Goal: Transaction & Acquisition: Download file/media

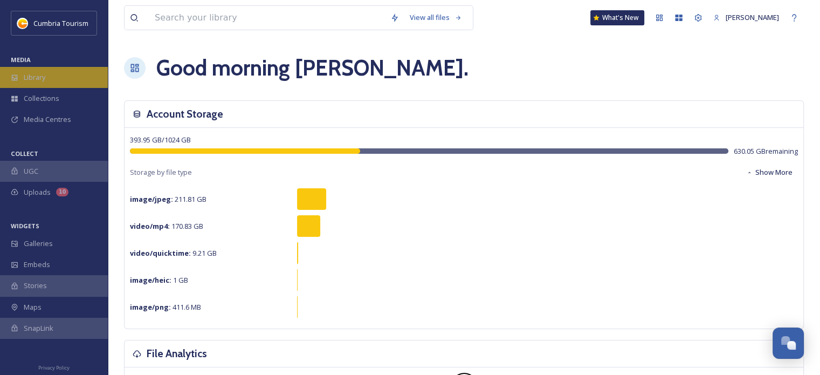
click at [36, 81] on span "Library" at bounding box center [35, 77] width 22 height 10
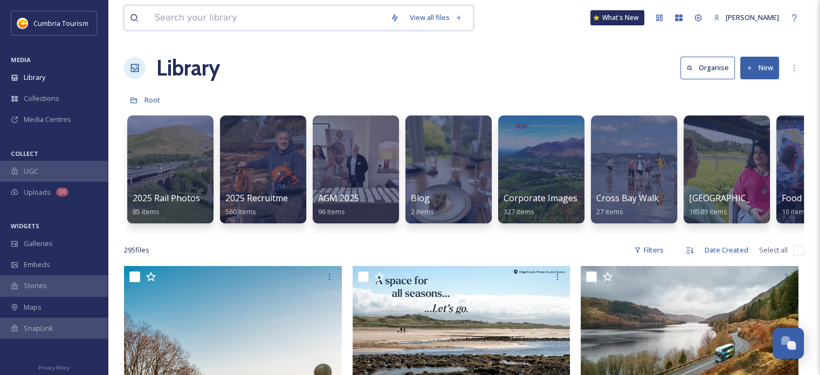
click at [279, 24] on input at bounding box center [266, 18] width 235 height 24
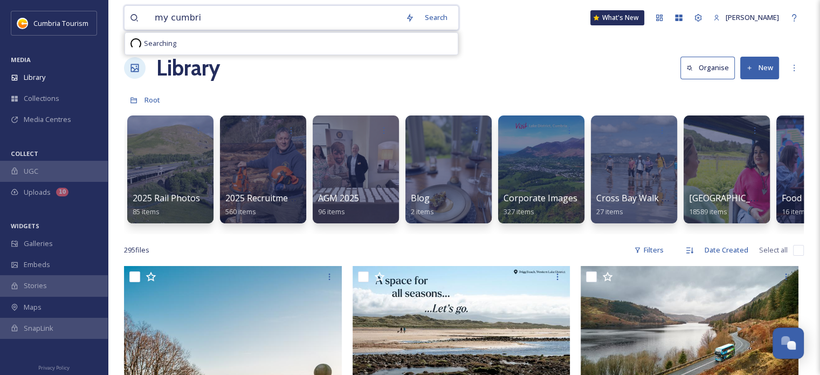
type input "my cumbria"
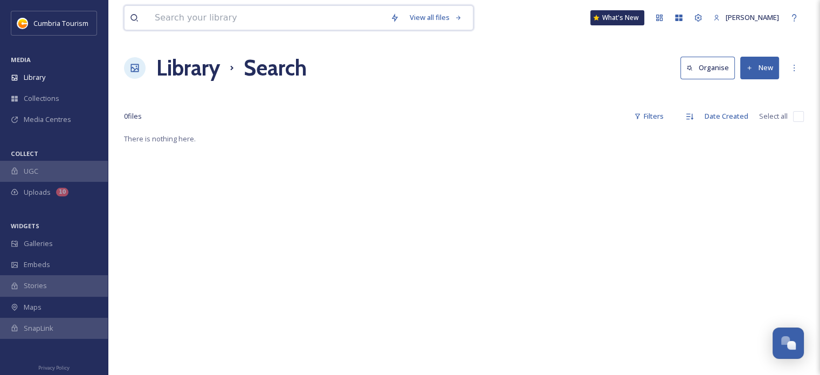
click at [263, 13] on input at bounding box center [266, 18] width 235 height 24
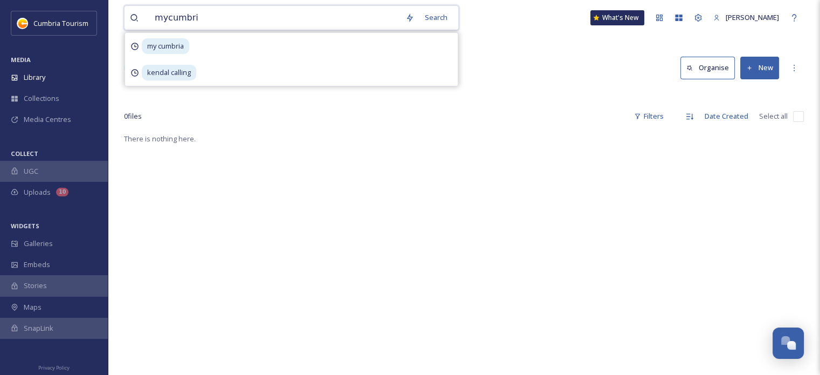
type input "mycumbria"
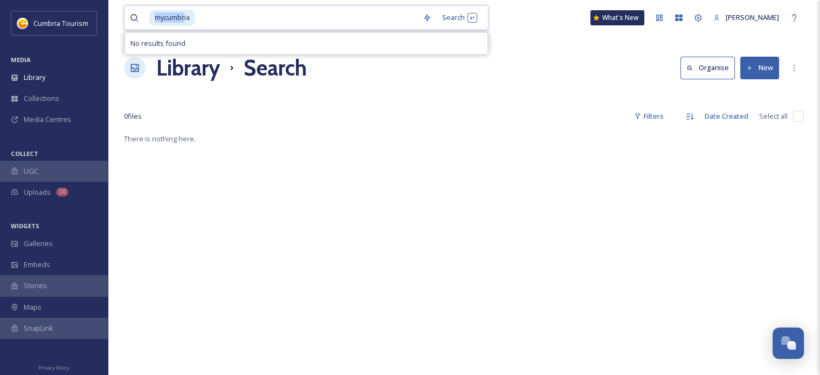
drag, startPoint x: 149, startPoint y: 19, endPoint x: 108, endPoint y: 27, distance: 42.4
click at [108, 29] on div "mycumbria Search No results found What's [GEOGRAPHIC_DATA][PERSON_NAME] Search …" at bounding box center [464, 253] width 712 height 507
click at [216, 21] on input at bounding box center [306, 18] width 221 height 24
click at [23, 81] on div "Library" at bounding box center [54, 77] width 108 height 21
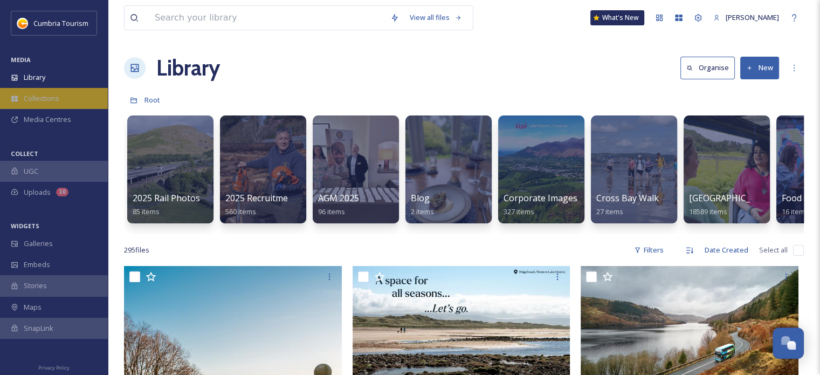
click at [73, 99] on div "Collections" at bounding box center [54, 98] width 108 height 21
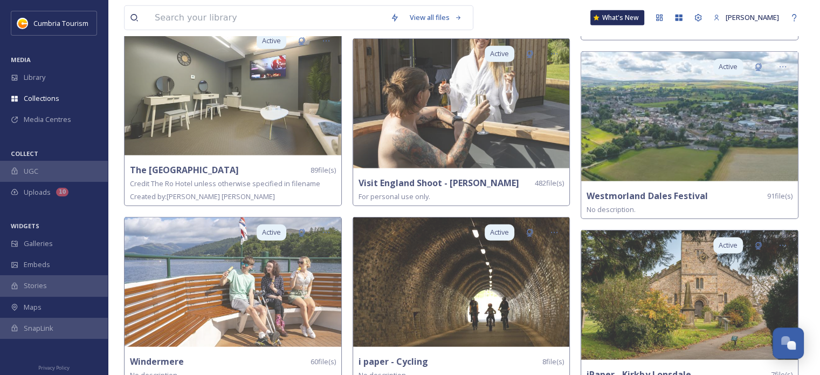
scroll to position [3235, 0]
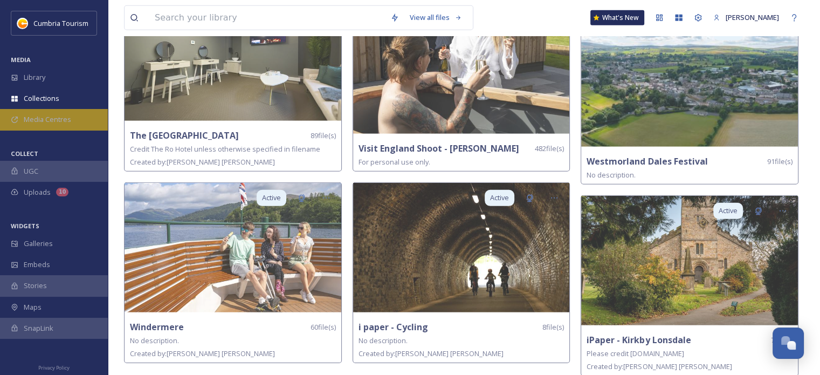
click at [40, 120] on span "Media Centres" at bounding box center [47, 119] width 47 height 10
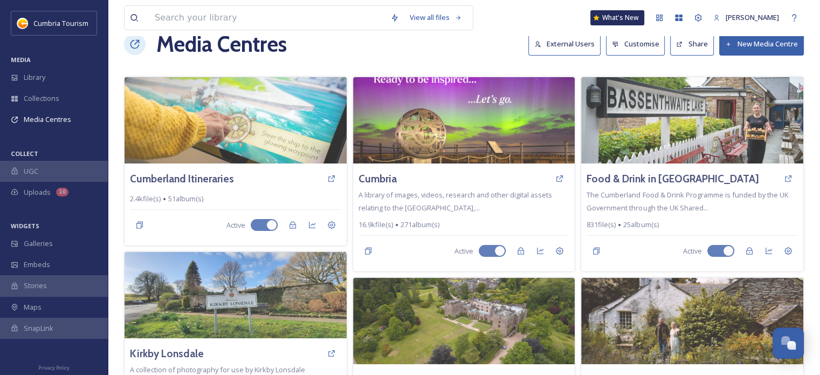
scroll to position [21, 0]
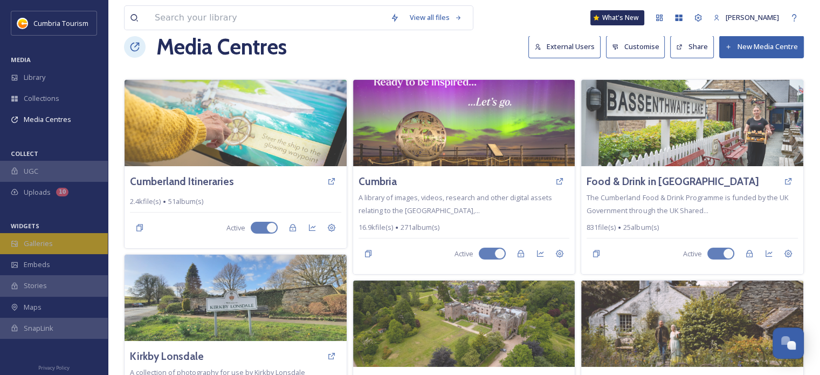
click at [49, 243] on span "Galleries" at bounding box center [38, 243] width 29 height 10
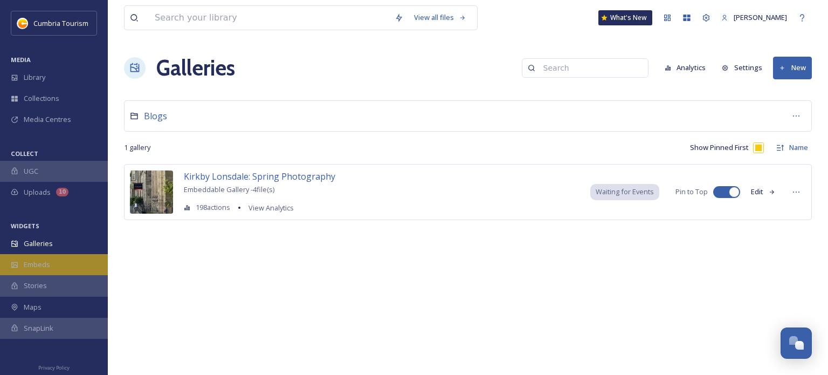
click at [46, 268] on span "Embeds" at bounding box center [37, 264] width 26 height 10
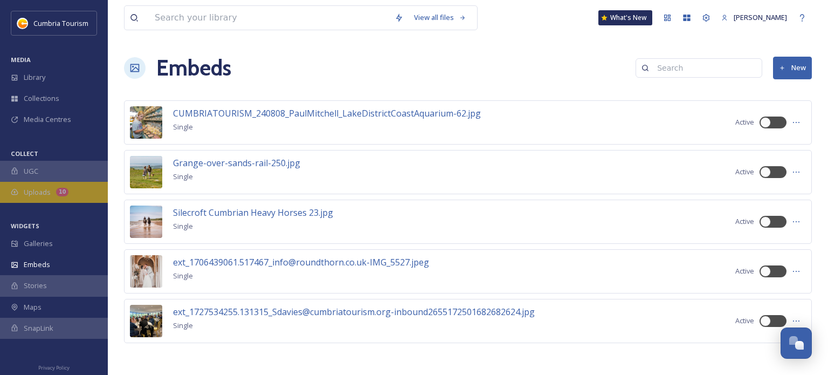
click at [32, 198] on div "Uploads 10" at bounding box center [54, 192] width 108 height 21
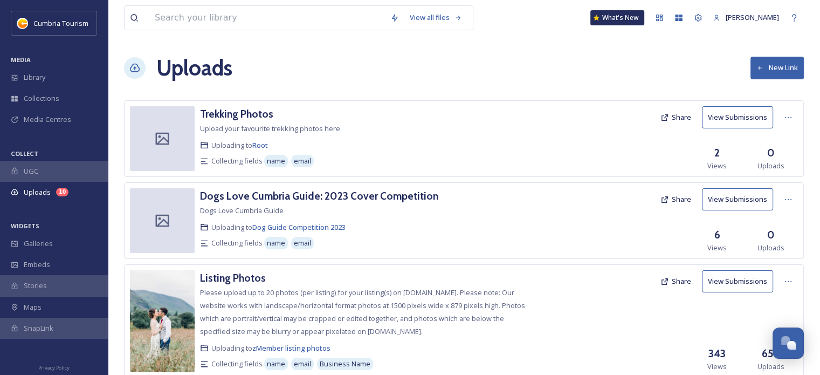
click at [31, 176] on span "UGC" at bounding box center [31, 171] width 15 height 10
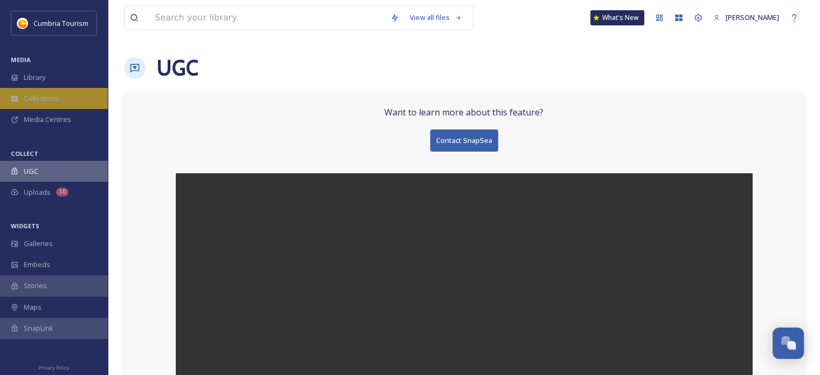
click at [38, 106] on div "Collections" at bounding box center [54, 98] width 108 height 21
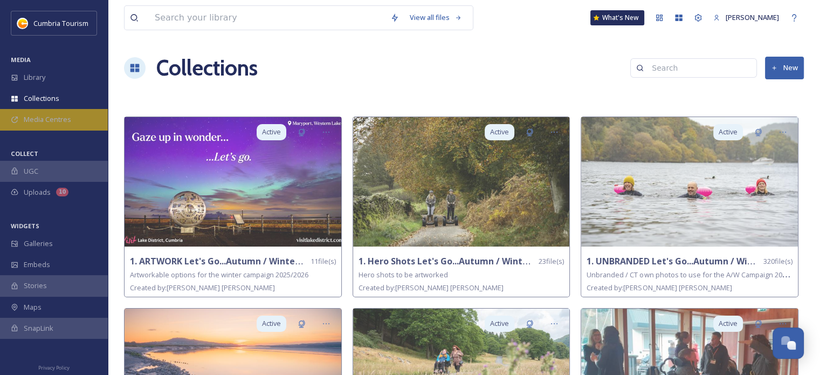
click at [36, 121] on span "Media Centres" at bounding box center [47, 119] width 47 height 10
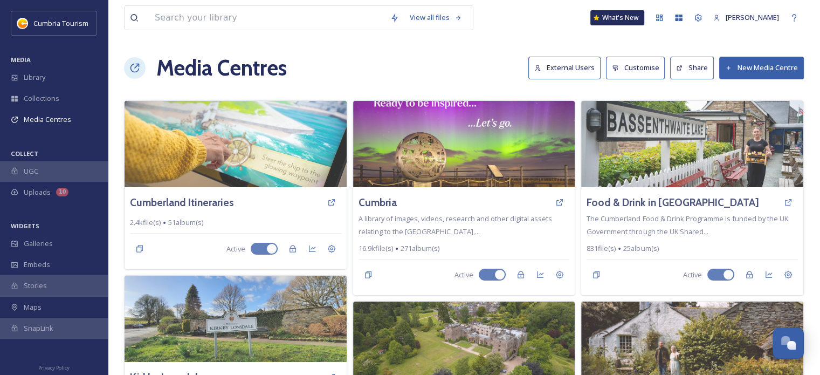
scroll to position [121, 0]
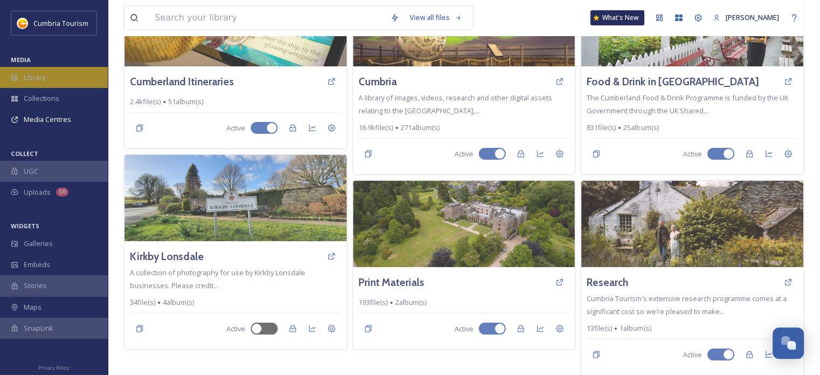
click at [43, 71] on div "Library" at bounding box center [54, 77] width 108 height 21
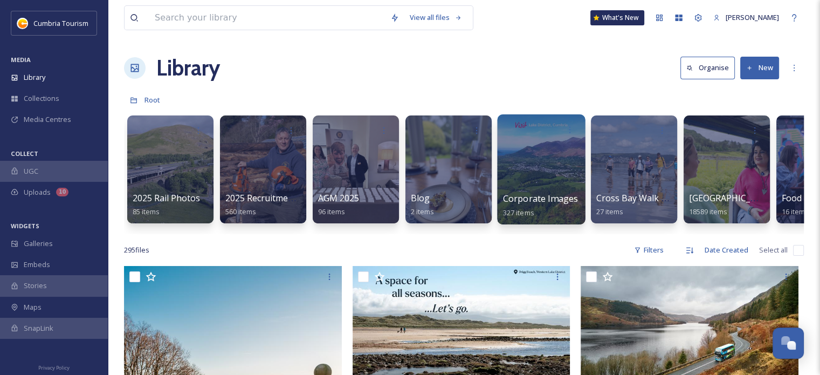
click at [522, 176] on div at bounding box center [541, 169] width 88 height 110
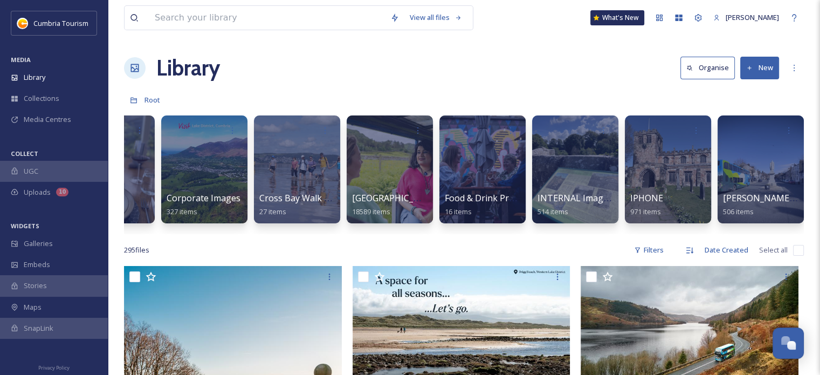
scroll to position [0, 343]
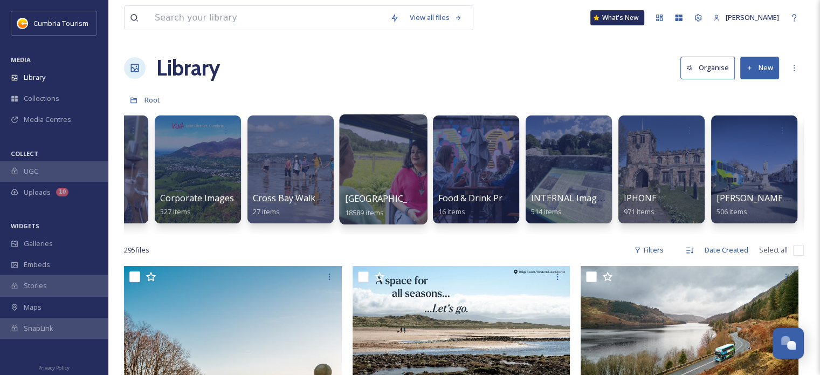
click at [383, 164] on div at bounding box center [383, 169] width 88 height 110
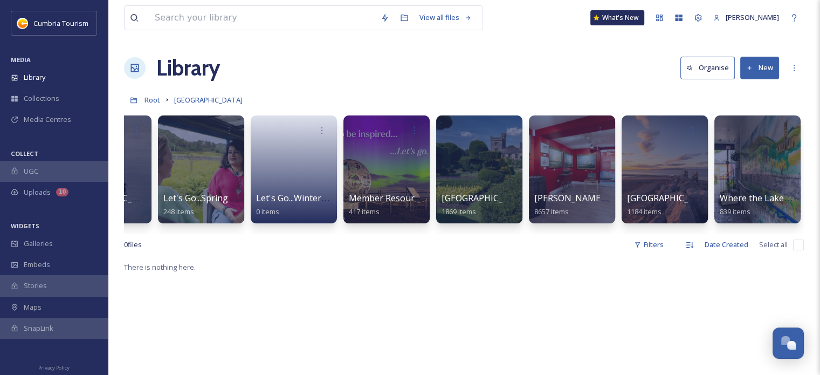
scroll to position [0, 16]
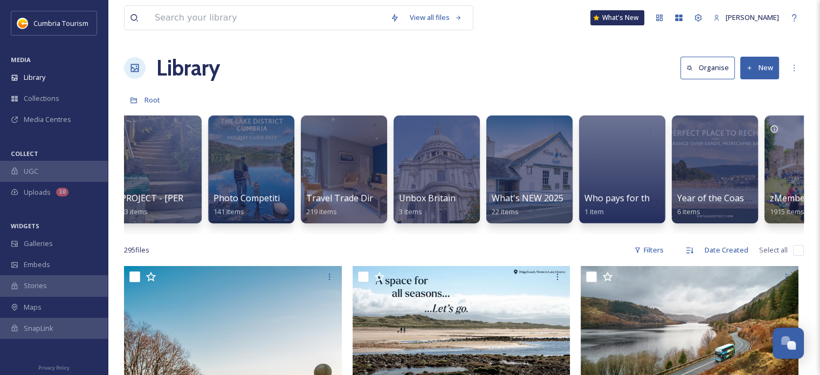
scroll to position [0, 1267]
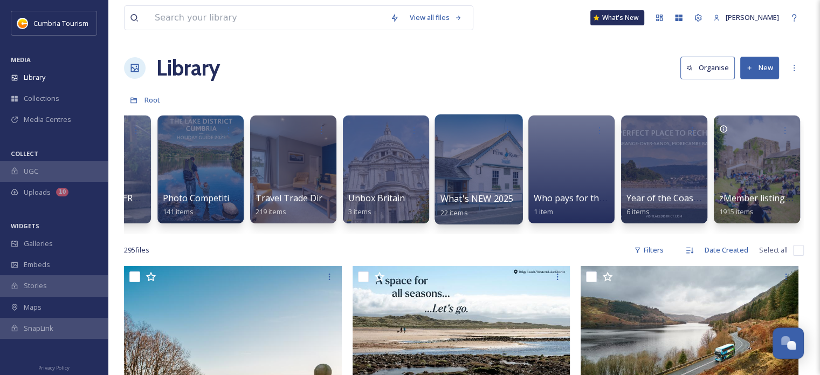
click at [469, 158] on div at bounding box center [478, 169] width 88 height 110
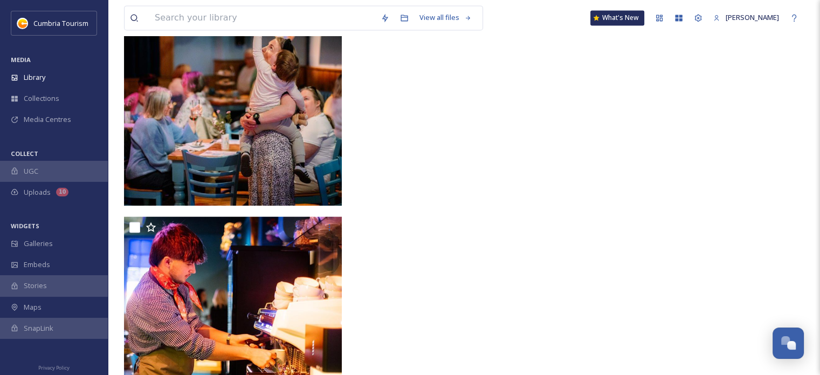
scroll to position [1661, 0]
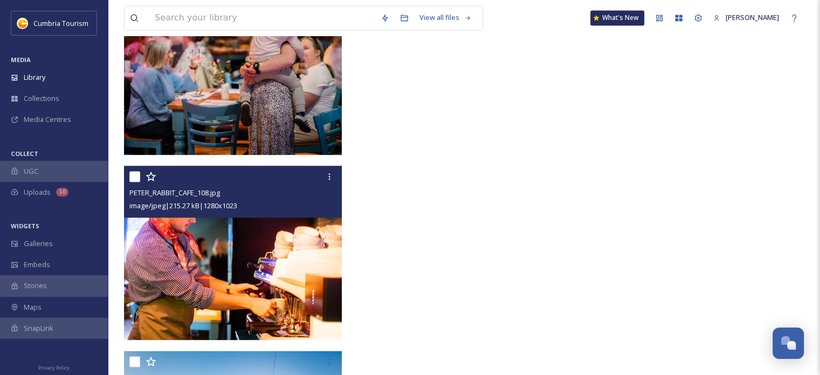
click at [209, 241] on img at bounding box center [233, 252] width 218 height 174
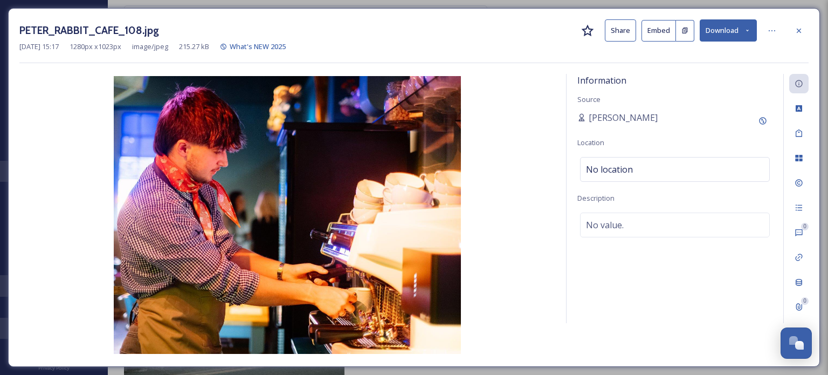
click at [724, 30] on button "Download" at bounding box center [727, 30] width 57 height 22
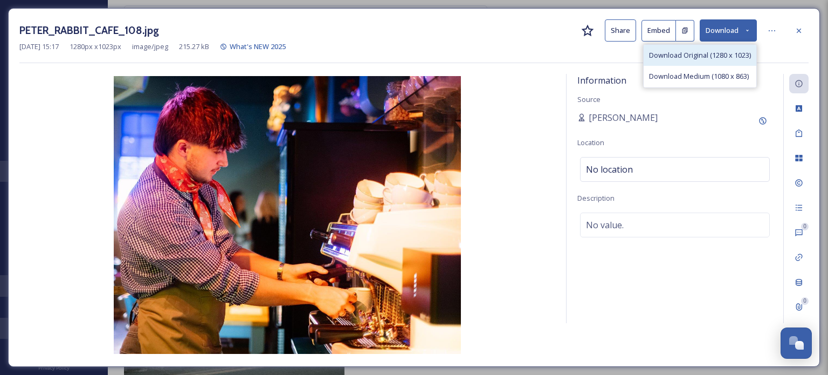
click at [700, 57] on span "Download Original (1280 x 1023)" at bounding box center [700, 55] width 102 height 10
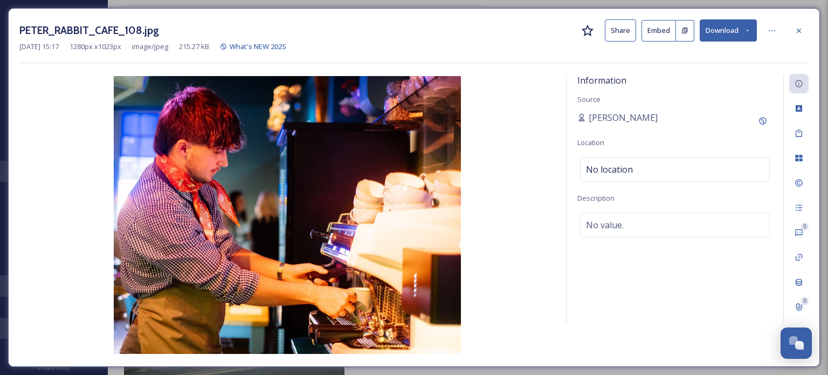
click at [806, 35] on div at bounding box center [798, 30] width 19 height 19
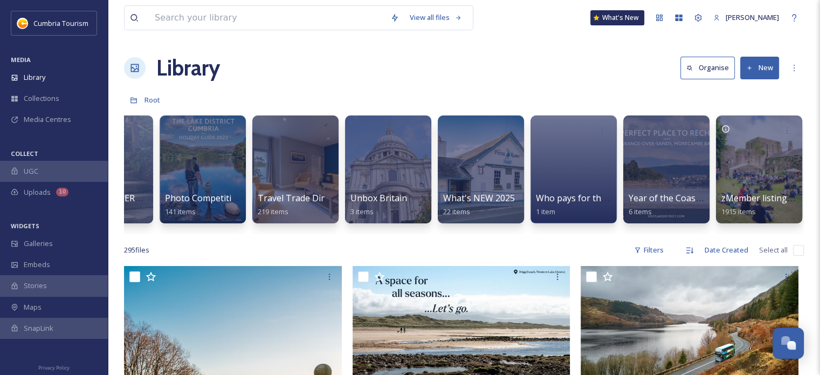
scroll to position [0, 1267]
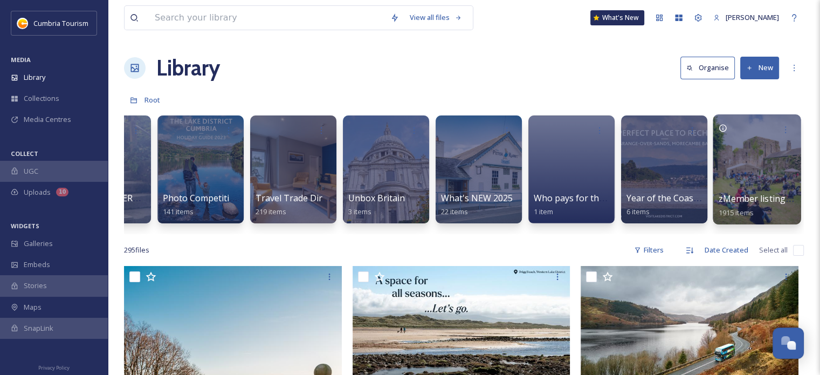
click at [751, 176] on div at bounding box center [756, 169] width 88 height 110
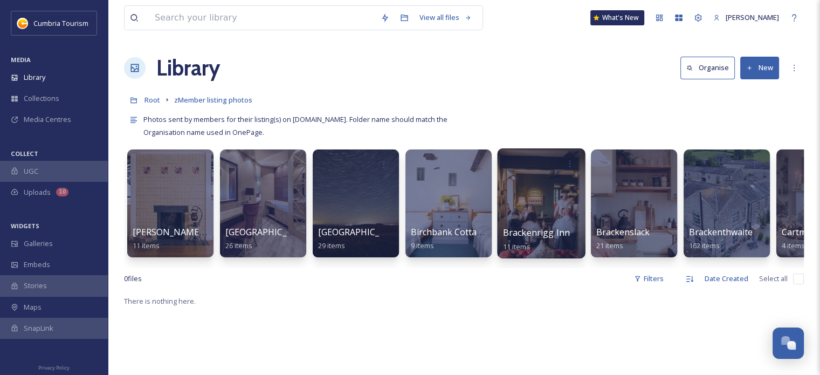
click at [532, 206] on div at bounding box center [541, 203] width 88 height 110
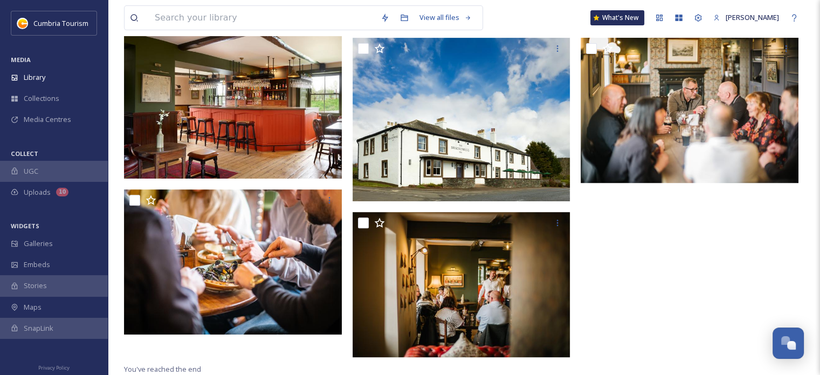
scroll to position [103, 0]
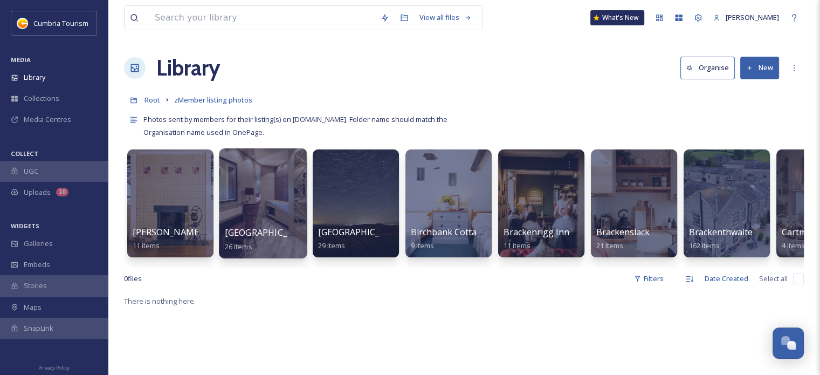
click at [230, 191] on div at bounding box center [263, 203] width 88 height 110
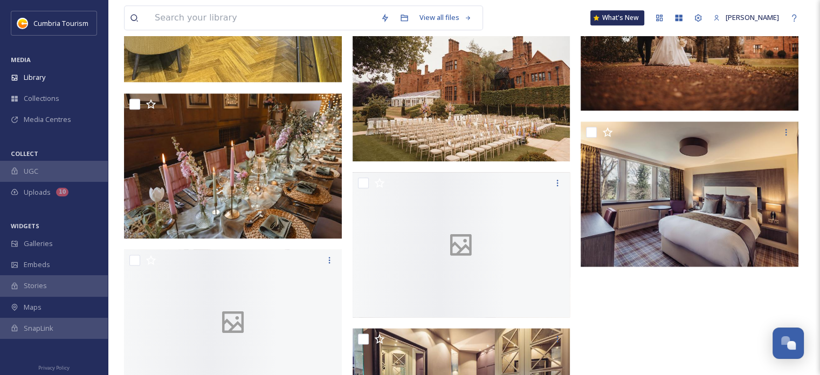
scroll to position [1450, 0]
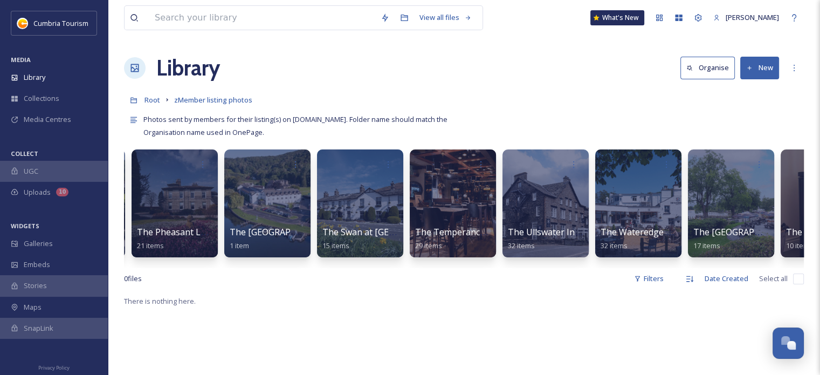
scroll to position [0, 5623]
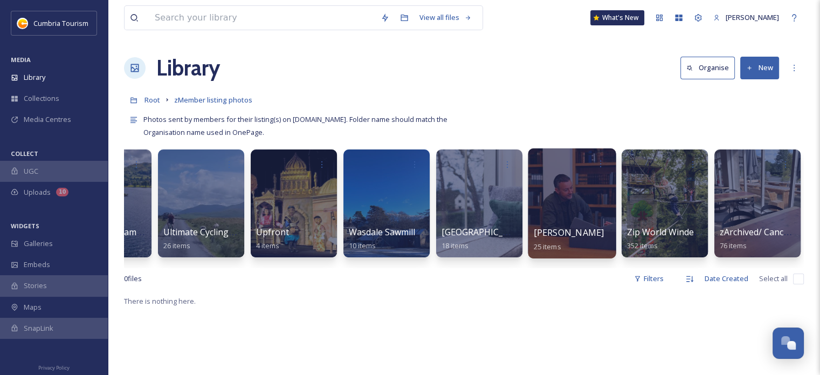
click at [572, 212] on div at bounding box center [572, 203] width 88 height 110
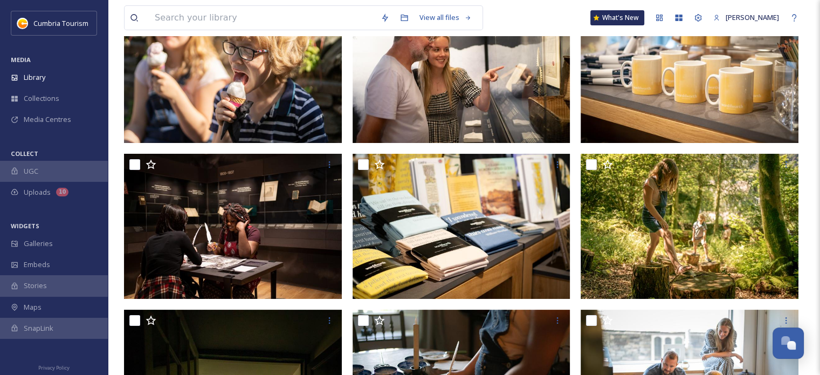
scroll to position [105, 0]
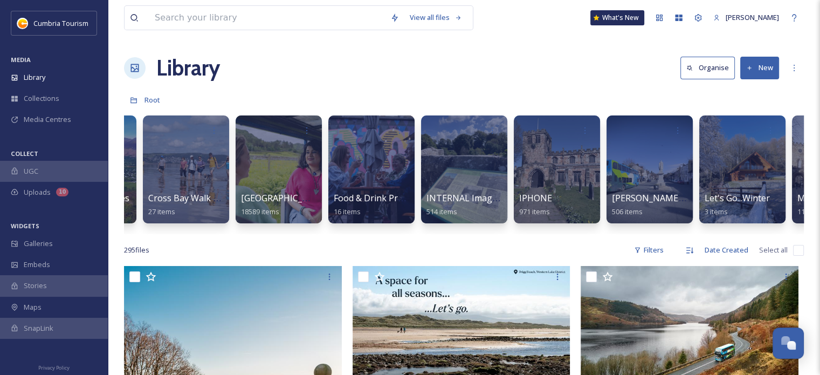
scroll to position [0, 453]
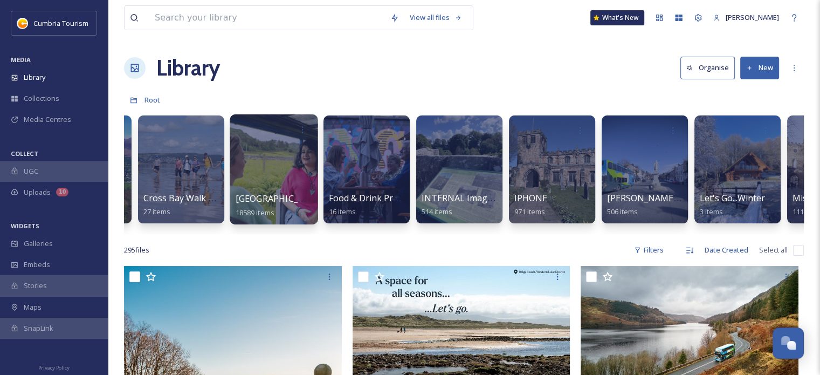
click at [267, 187] on div at bounding box center [274, 169] width 88 height 110
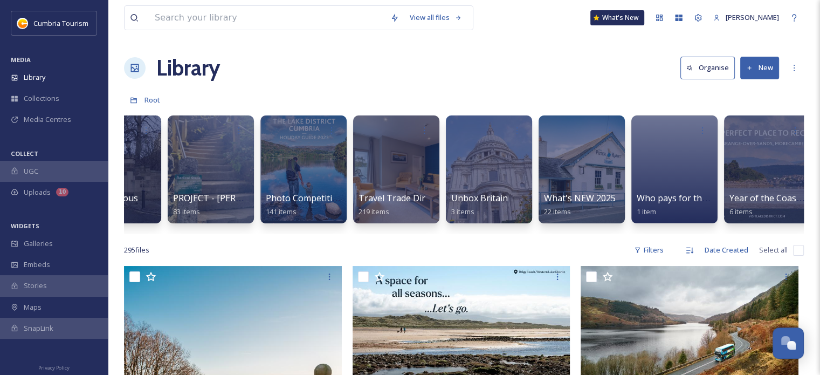
scroll to position [0, 1267]
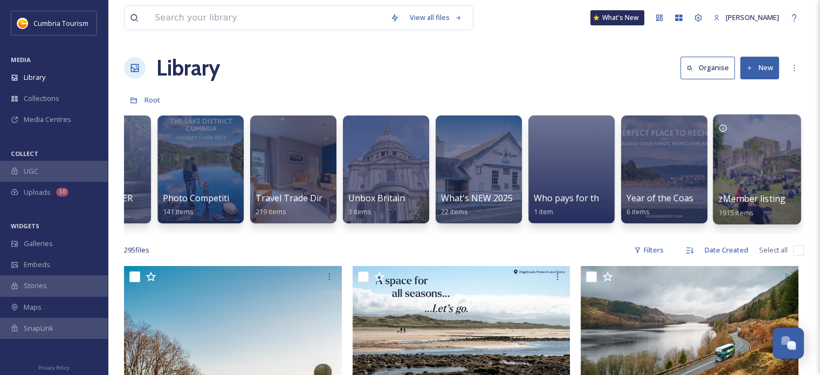
click at [750, 170] on div at bounding box center [756, 169] width 88 height 110
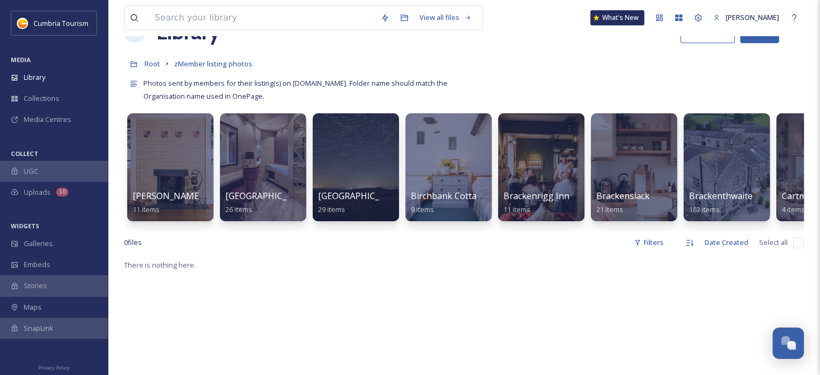
scroll to position [32, 0]
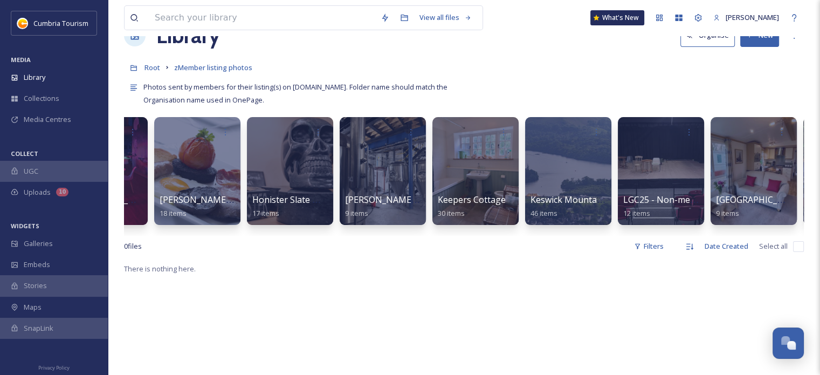
scroll to position [0, 1742]
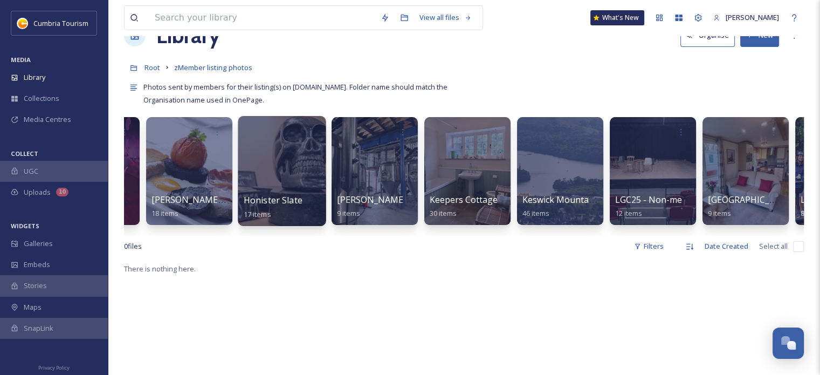
click at [297, 183] on div at bounding box center [282, 171] width 88 height 110
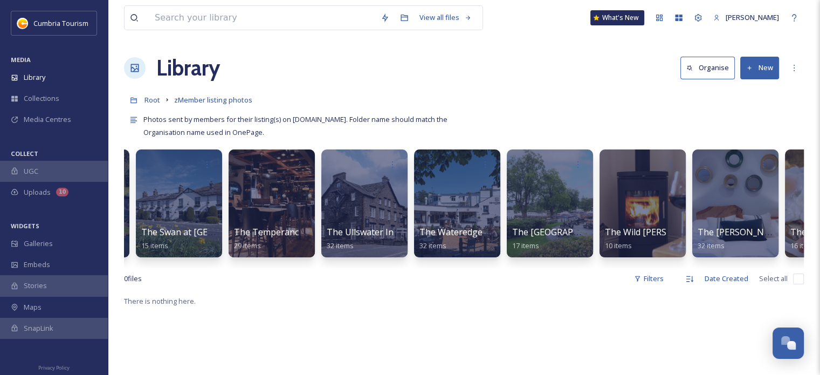
scroll to position [0, 4548]
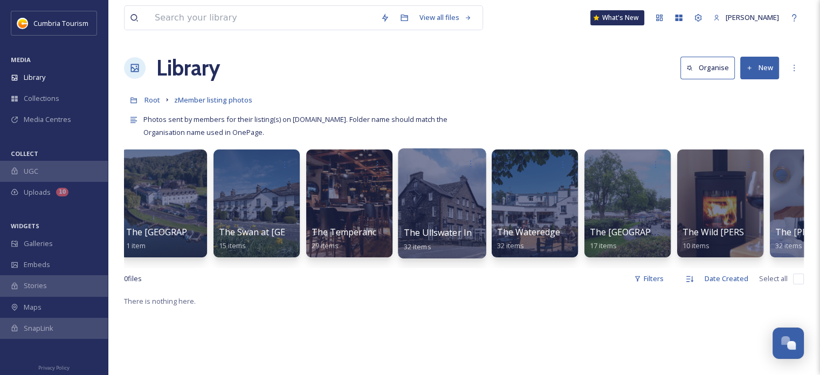
click at [453, 200] on div at bounding box center [442, 203] width 88 height 110
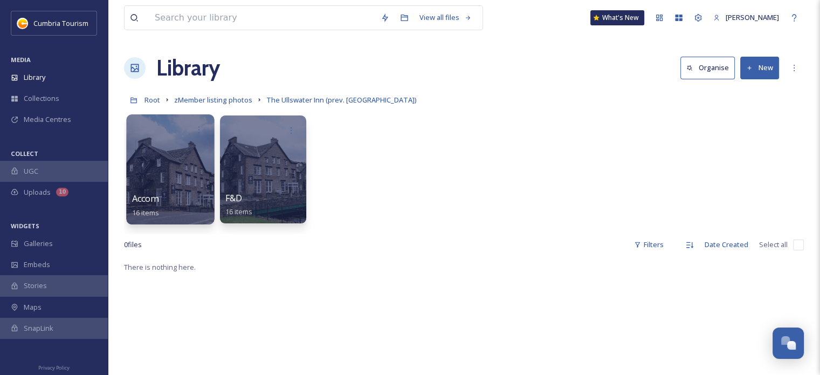
click at [204, 171] on div at bounding box center [170, 169] width 88 height 110
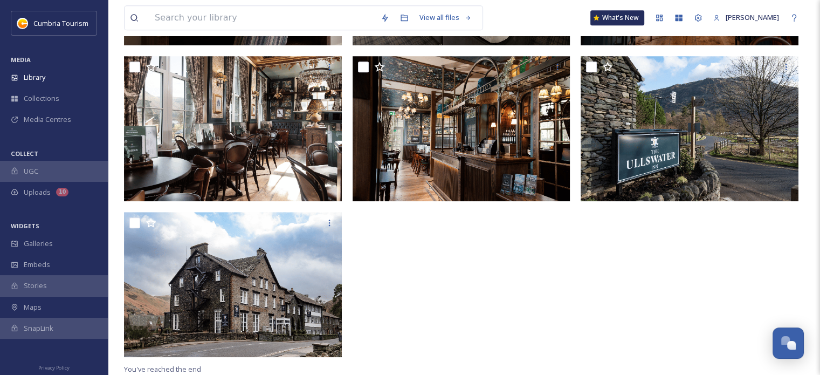
scroll to position [645, 0]
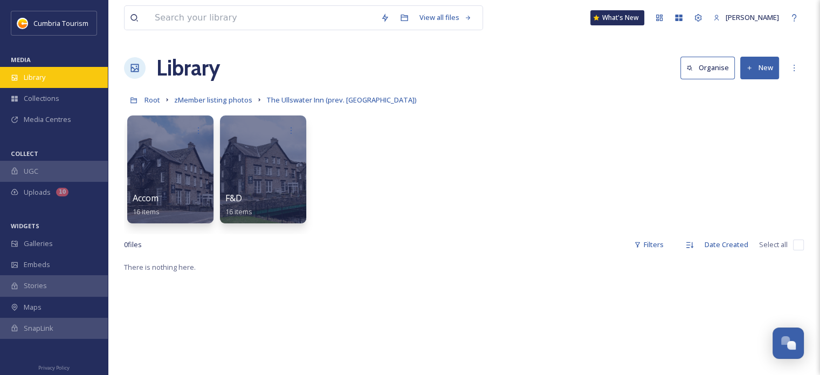
click at [47, 74] on div "Library" at bounding box center [54, 77] width 108 height 21
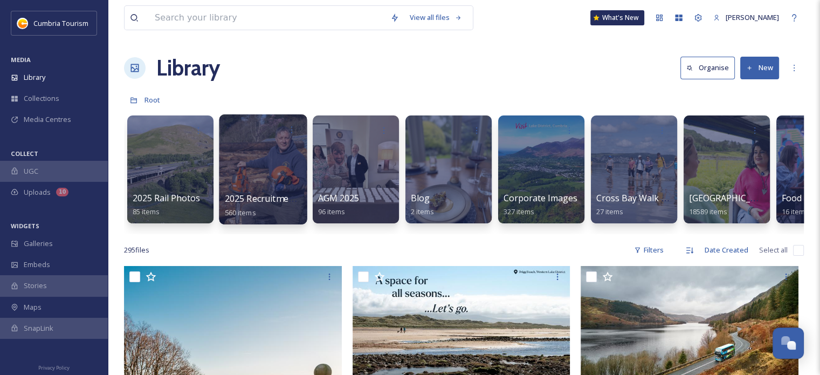
click at [293, 167] on div at bounding box center [263, 169] width 88 height 110
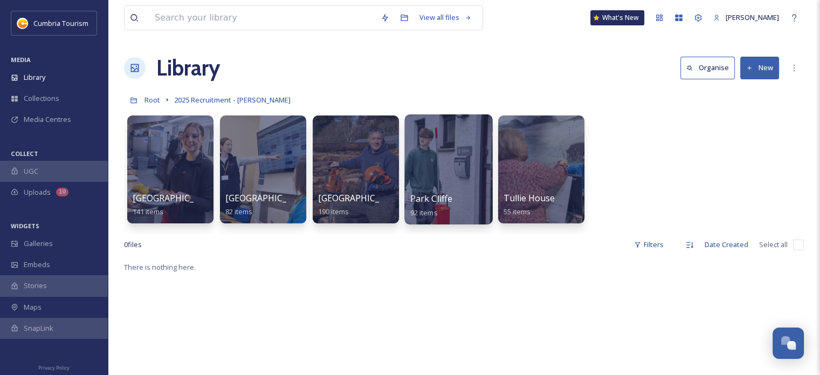
click at [453, 165] on div at bounding box center [448, 169] width 88 height 110
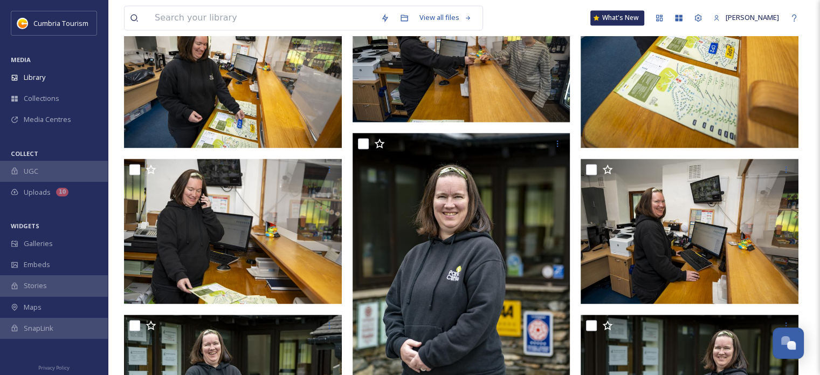
scroll to position [1607, 0]
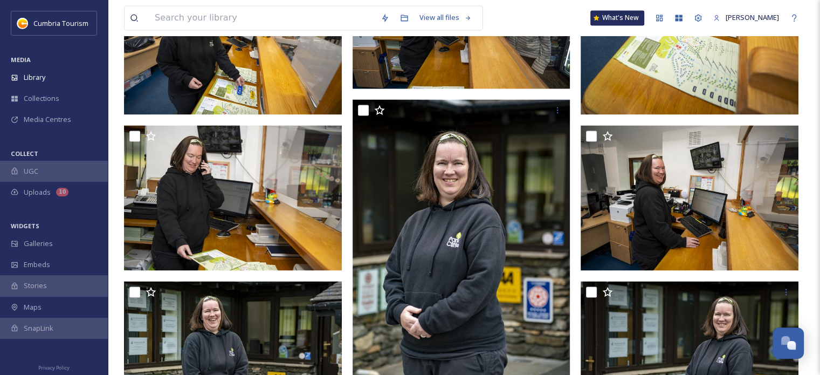
click at [454, 67] on img at bounding box center [461, 15] width 218 height 145
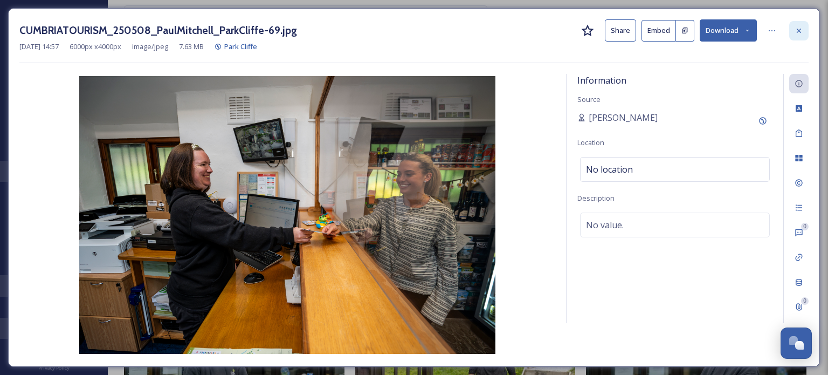
click at [804, 30] on div at bounding box center [798, 30] width 19 height 19
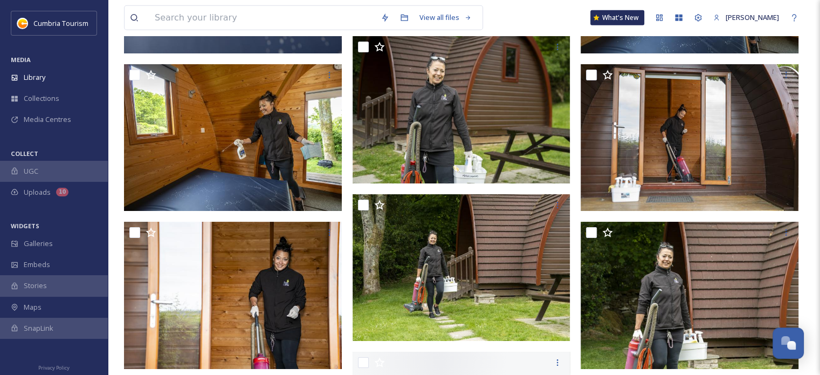
scroll to position [3303, 0]
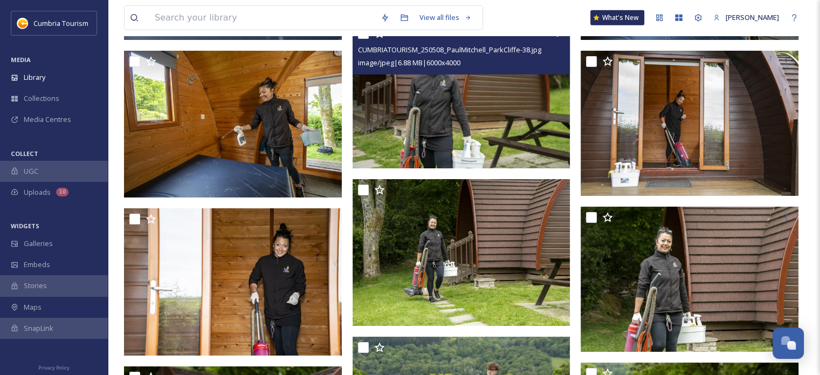
click at [495, 128] on img at bounding box center [461, 95] width 218 height 145
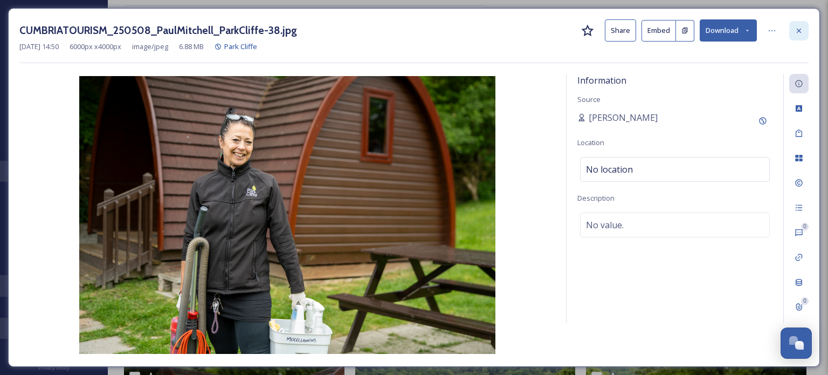
click at [795, 34] on icon at bounding box center [798, 30] width 9 height 9
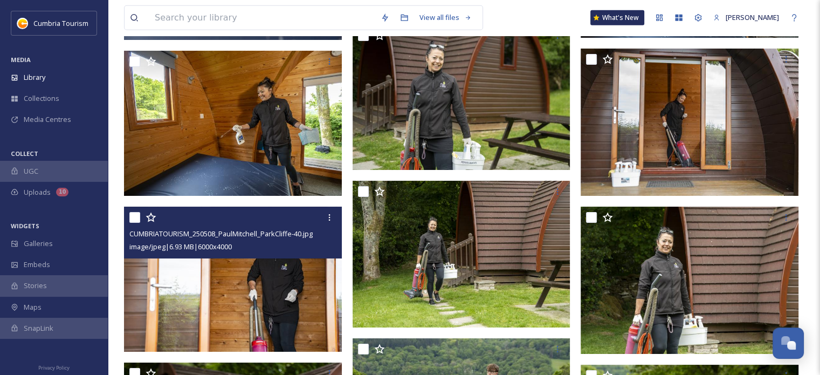
click at [240, 284] on img at bounding box center [233, 278] width 218 height 145
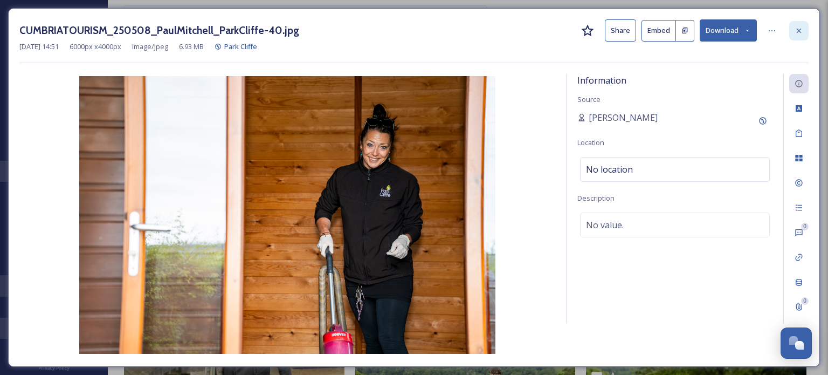
click at [796, 25] on div at bounding box center [798, 30] width 19 height 19
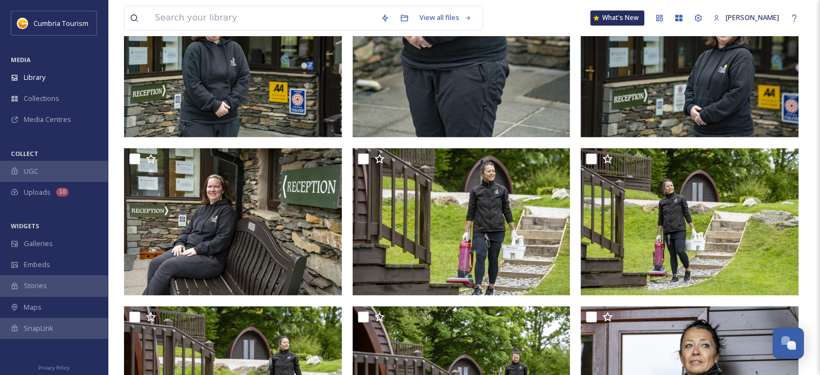
scroll to position [1904, 0]
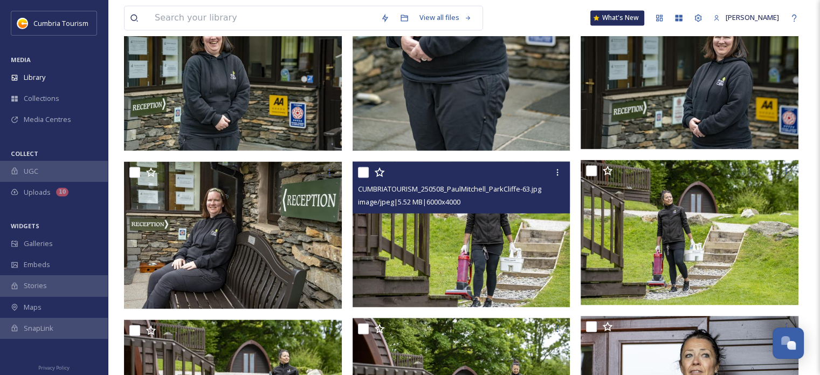
click at [468, 215] on img at bounding box center [461, 233] width 218 height 145
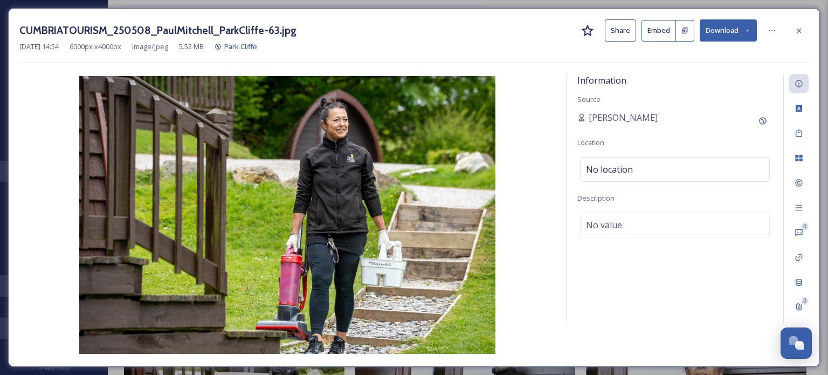
click at [720, 32] on button "Download" at bounding box center [727, 30] width 57 height 22
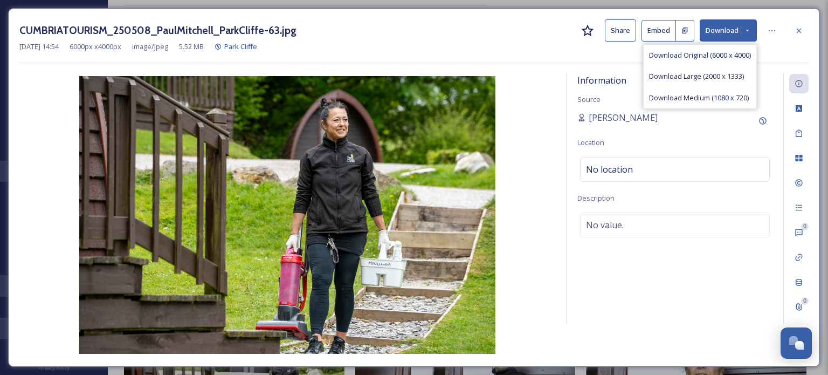
click at [678, 60] on div "Download Original (6000 x 4000)" at bounding box center [699, 55] width 113 height 21
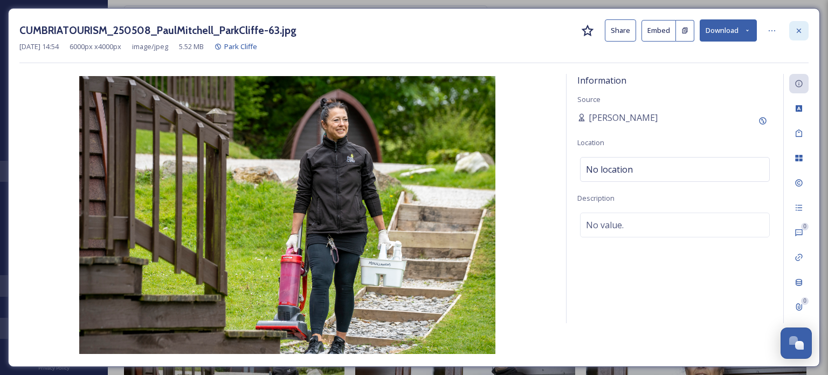
click at [800, 25] on div at bounding box center [798, 30] width 19 height 19
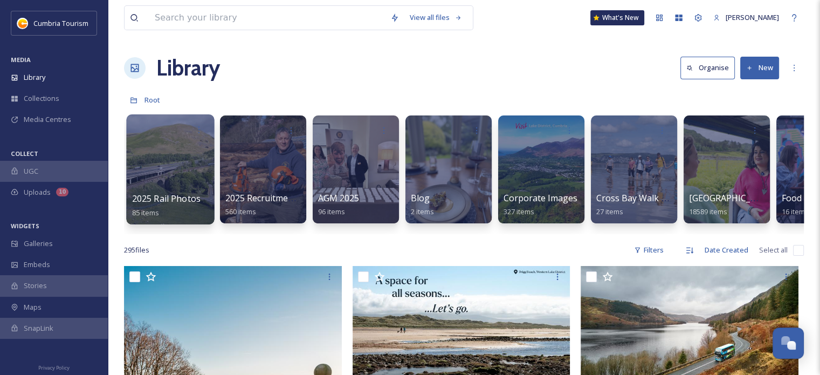
click at [181, 159] on div at bounding box center [170, 169] width 88 height 110
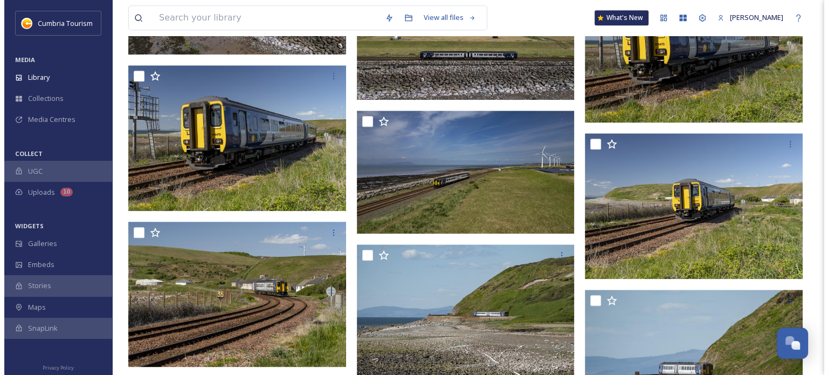
scroll to position [1235, 0]
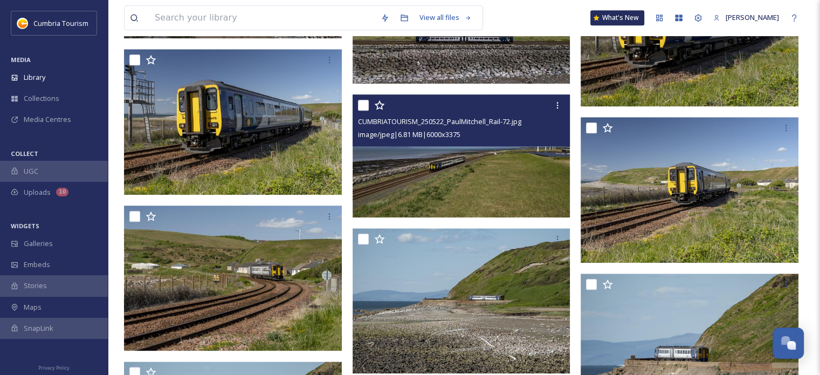
click at [489, 159] on img at bounding box center [461, 155] width 218 height 122
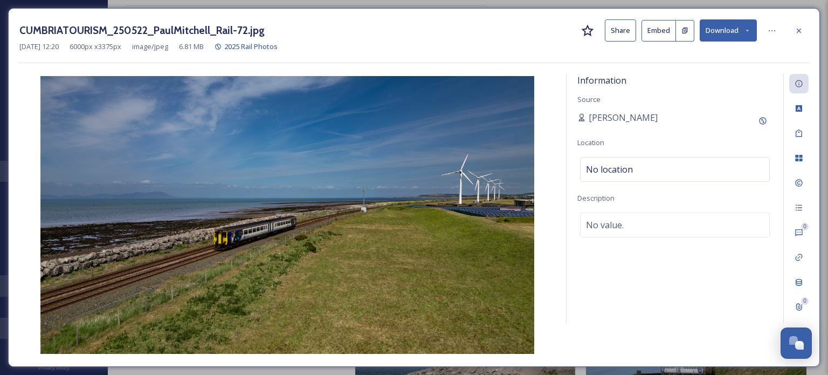
click at [732, 29] on button "Download" at bounding box center [727, 30] width 57 height 22
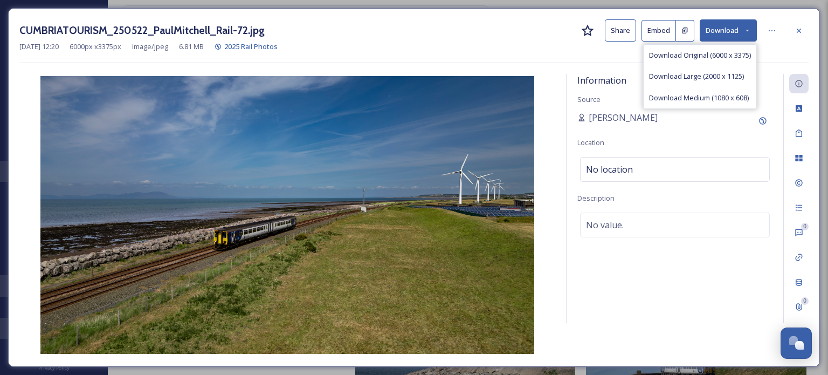
drag, startPoint x: 682, startPoint y: 53, endPoint x: 504, endPoint y: 160, distance: 206.9
click at [681, 53] on span "Download Original (6000 x 3375)" at bounding box center [700, 55] width 102 height 10
